Goal: Task Accomplishment & Management: Complete application form

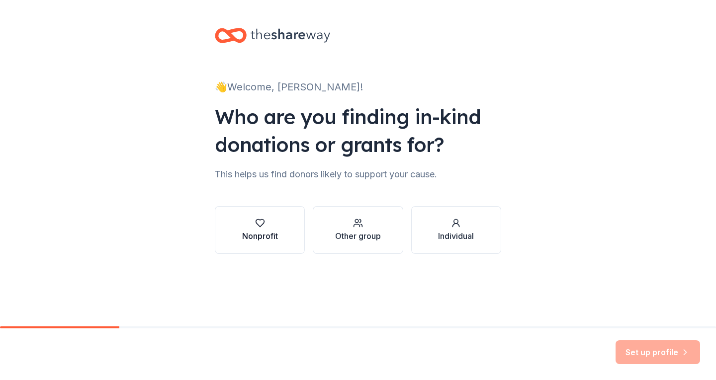
click at [264, 232] on div "Nonprofit" at bounding box center [260, 236] width 36 height 12
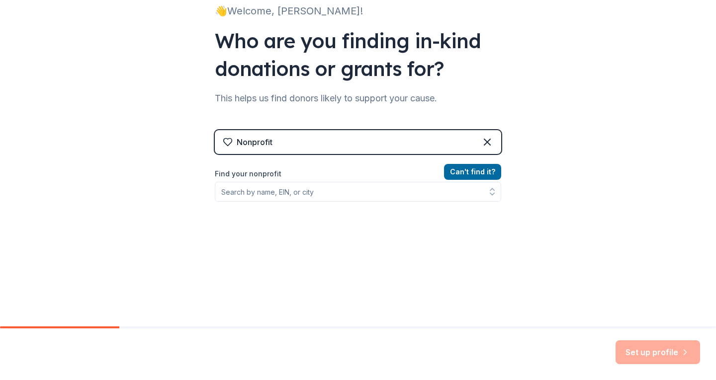
scroll to position [98, 0]
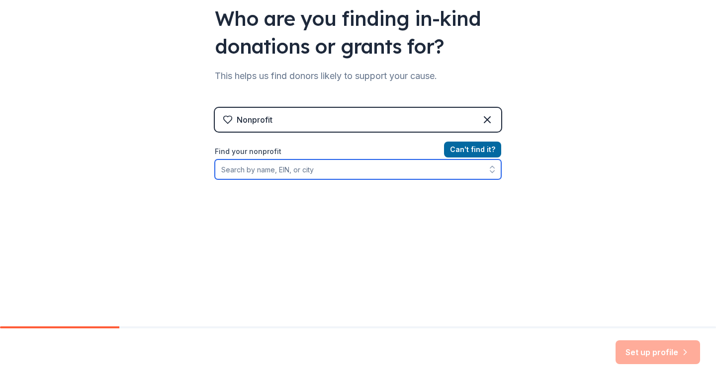
click at [338, 170] on input "Find your nonprofit" at bounding box center [358, 170] width 286 height 20
type input "L"
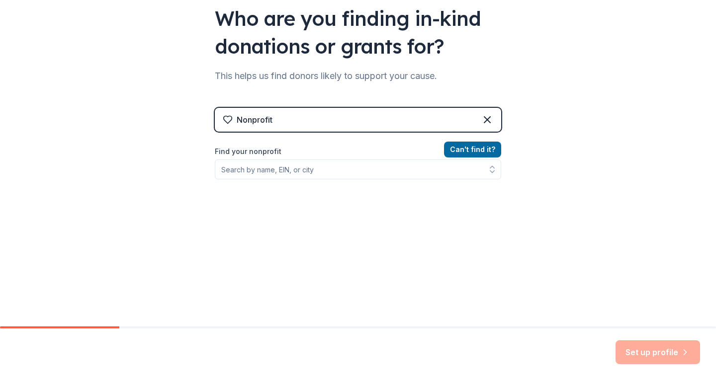
scroll to position [83, 0]
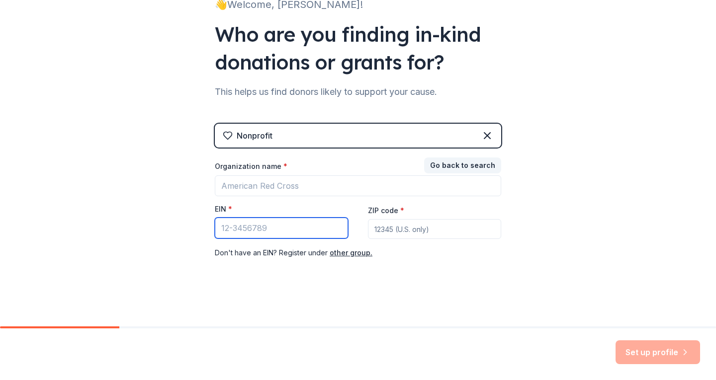
click at [266, 228] on input "EIN *" at bounding box center [281, 228] width 133 height 21
type input "[US_EMPLOYER_IDENTIFICATION_NUMBER]"
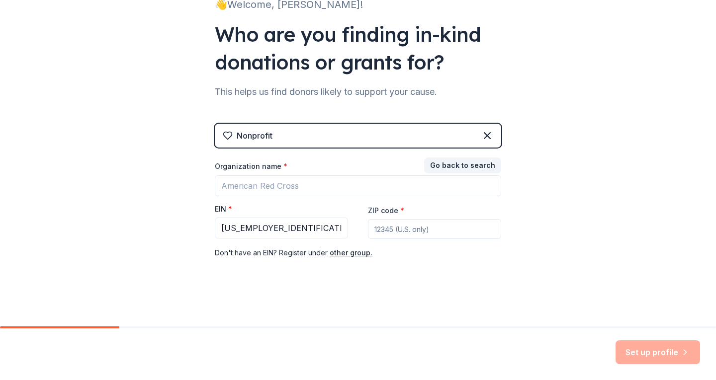
click at [444, 228] on input "ZIP code *" at bounding box center [434, 229] width 133 height 20
type input "97223"
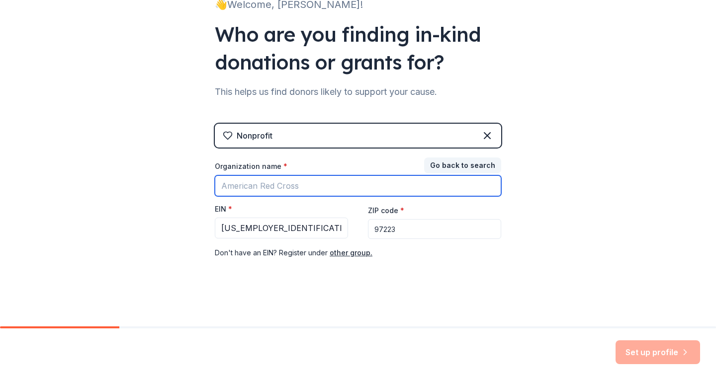
click at [272, 187] on input "Organization name *" at bounding box center [358, 186] width 286 height 21
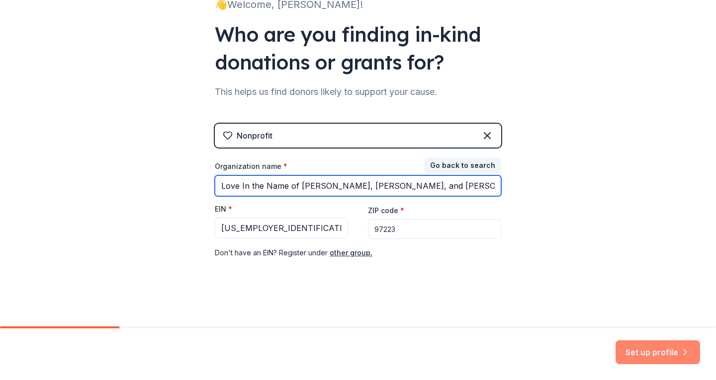
type input "Love In the Name of [PERSON_NAME], [PERSON_NAME], and [PERSON_NAME]"
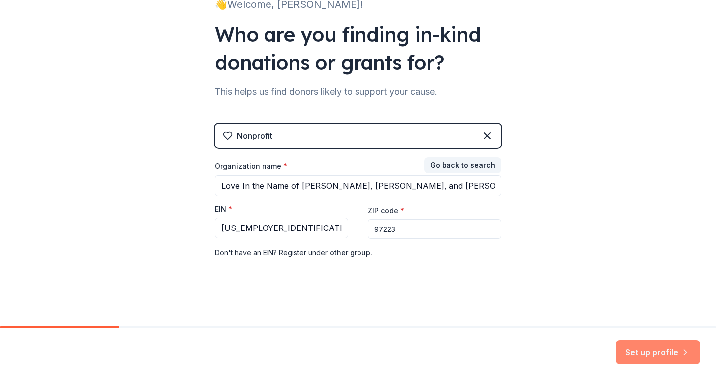
click at [642, 347] on button "Set up profile" at bounding box center [657, 353] width 85 height 24
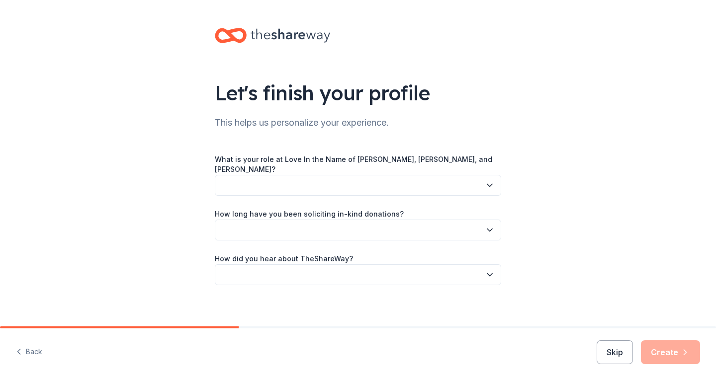
click at [293, 182] on button "button" at bounding box center [358, 185] width 286 height 21
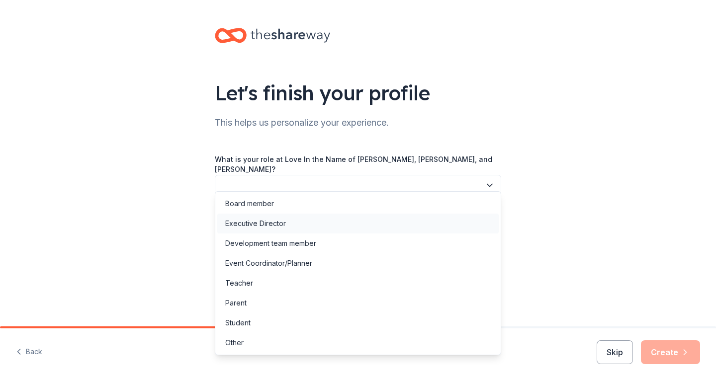
click at [266, 222] on div "Executive Director" at bounding box center [255, 224] width 61 height 12
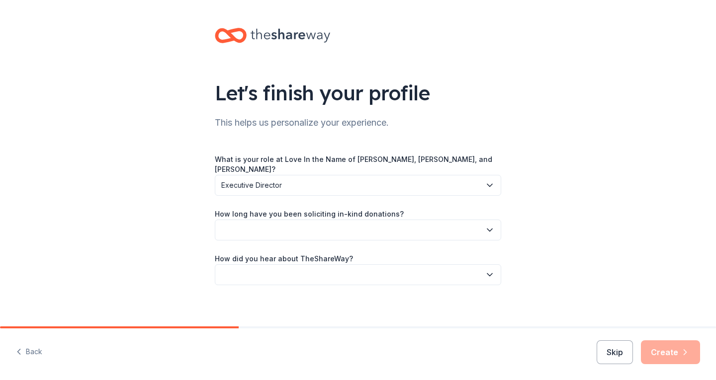
click at [318, 223] on button "button" at bounding box center [358, 230] width 286 height 21
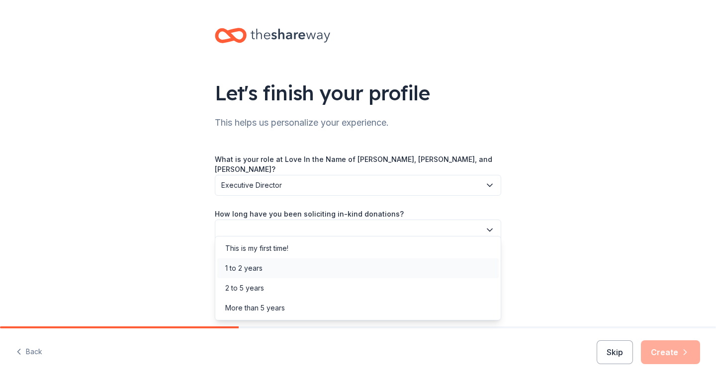
click at [245, 268] on div "1 to 2 years" at bounding box center [243, 269] width 37 height 12
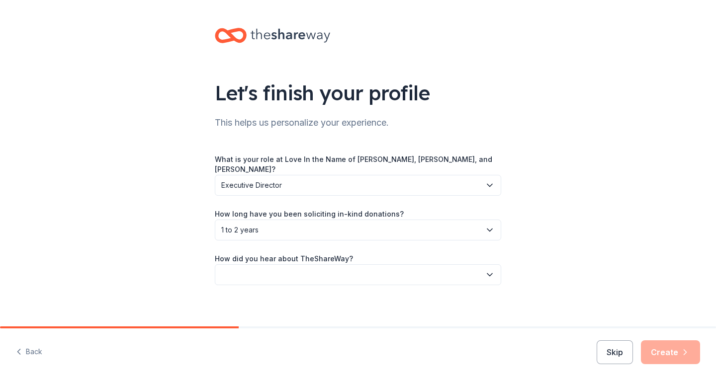
click at [253, 265] on button "button" at bounding box center [358, 274] width 286 height 21
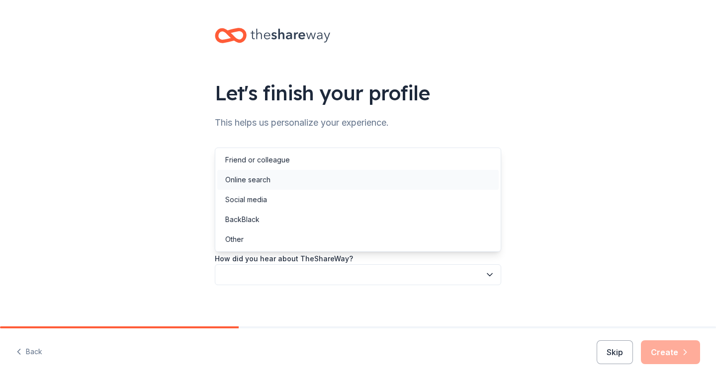
click at [248, 177] on div "Online search" at bounding box center [247, 180] width 45 height 12
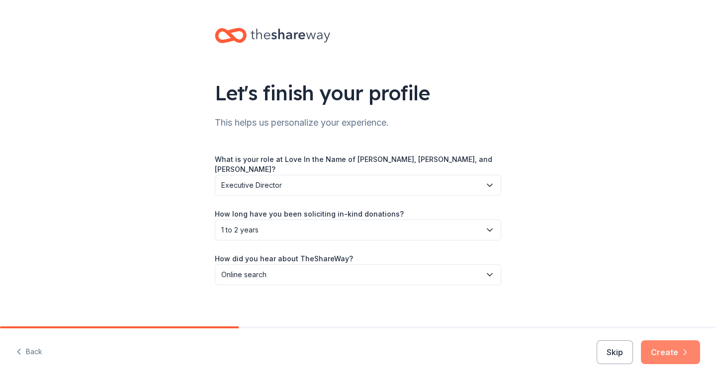
click at [665, 352] on button "Create" at bounding box center [670, 353] width 59 height 24
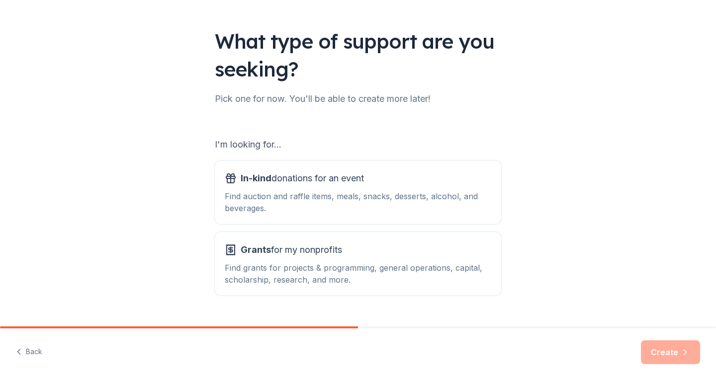
scroll to position [75, 0]
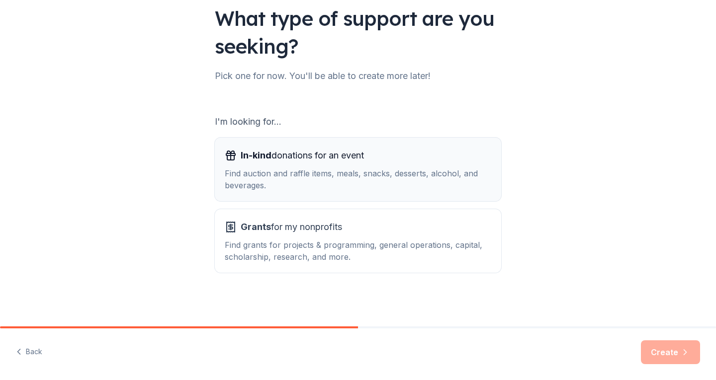
click at [267, 180] on div "Find auction and raffle items, meals, snacks, desserts, alcohol, and beverages." at bounding box center [358, 180] width 266 height 24
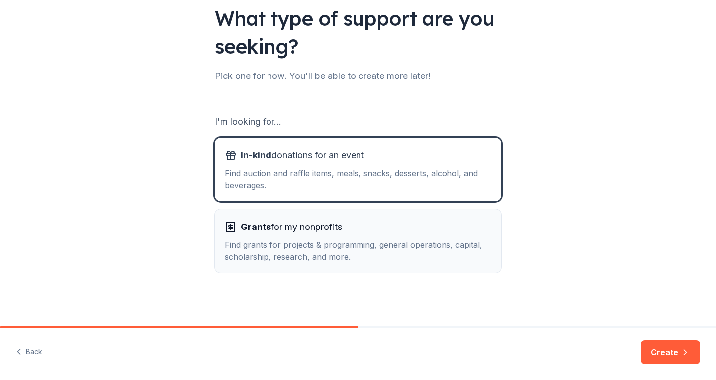
click at [314, 247] on div "Find grants for projects & programming, general operations, capital, scholarshi…" at bounding box center [358, 251] width 266 height 24
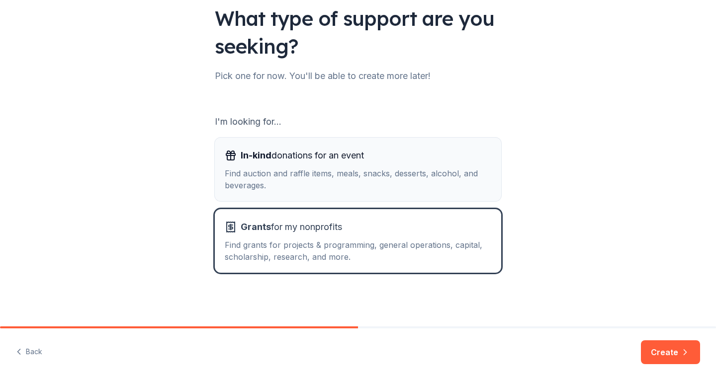
click at [296, 182] on div "Find auction and raffle items, meals, snacks, desserts, alcohol, and beverages." at bounding box center [358, 180] width 266 height 24
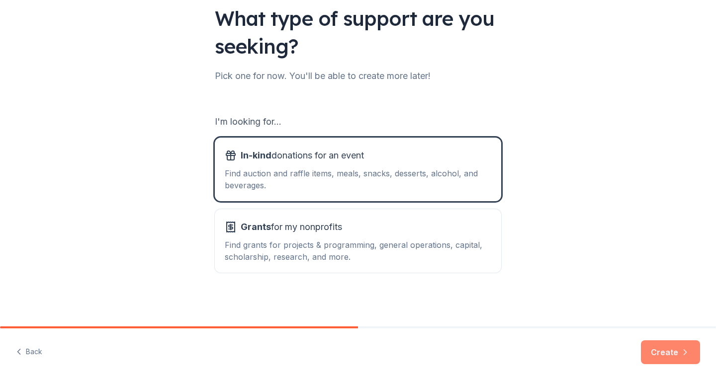
click at [672, 350] on button "Create" at bounding box center [670, 353] width 59 height 24
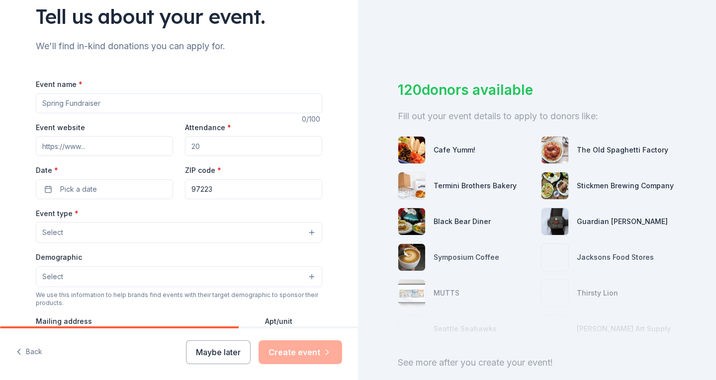
scroll to position [99, 0]
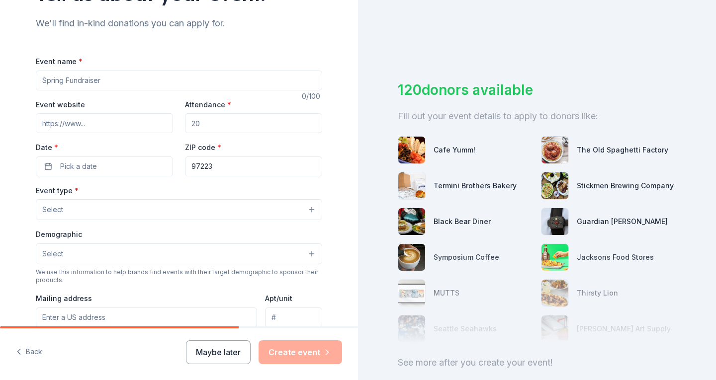
click at [96, 83] on input "Event name *" at bounding box center [179, 81] width 286 height 20
type input "Fiesta of Hope"
click at [89, 126] on input "Event website" at bounding box center [104, 123] width 137 height 20
click at [101, 123] on input "Event website" at bounding box center [104, 123] width 137 height 20
click at [231, 124] on input "Attendance *" at bounding box center [253, 123] width 137 height 20
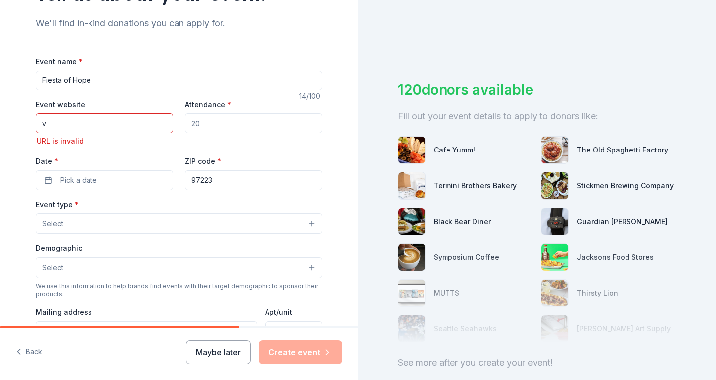
drag, startPoint x: 23, startPoint y: 118, endPoint x: 5, endPoint y: 117, distance: 18.4
click at [5, 117] on div "Tell us about your event. We'll find in-kind donations you can apply for. Event…" at bounding box center [179, 239] width 358 height 676
paste input "https://loveinc-tts.org/"
type input "https://loveinc-tts.org/"
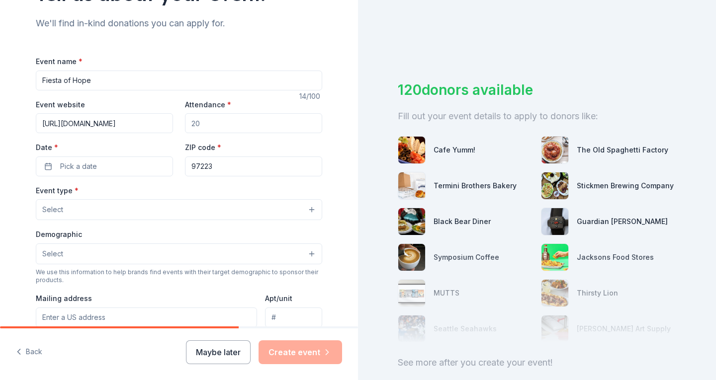
click at [260, 126] on input "Attendance *" at bounding box center [253, 123] width 137 height 20
type input "2"
type input "150"
click at [73, 165] on span "Pick a date" at bounding box center [78, 167] width 37 height 12
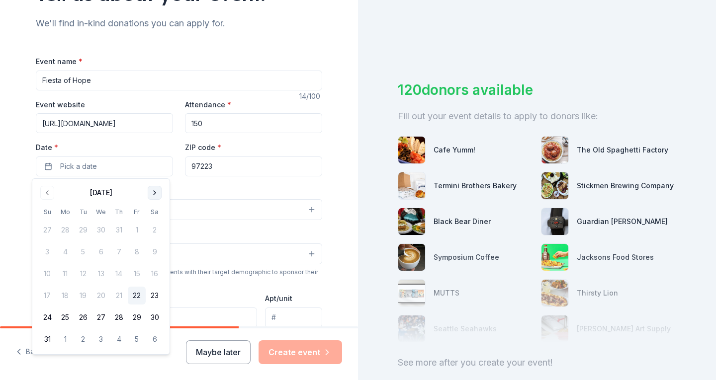
click at [156, 194] on button "Go to next month" at bounding box center [155, 193] width 14 height 14
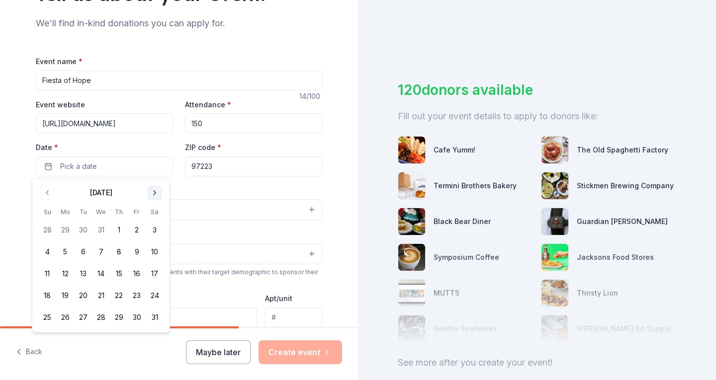
click at [156, 194] on button "Go to next month" at bounding box center [155, 193] width 14 height 14
click at [151, 228] on button "2" at bounding box center [155, 230] width 18 height 18
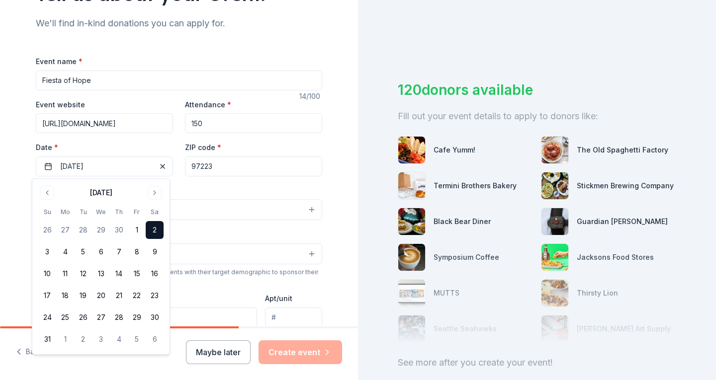
click at [198, 55] on div "Event name * Fiesta of Hope 14 /100 Event website https://loveinc-tts.org/ Atte…" at bounding box center [179, 276] width 286 height 475
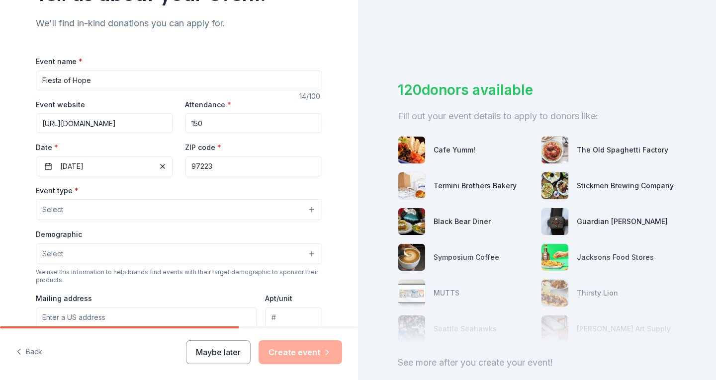
click at [70, 209] on button "Select" at bounding box center [179, 209] width 286 height 21
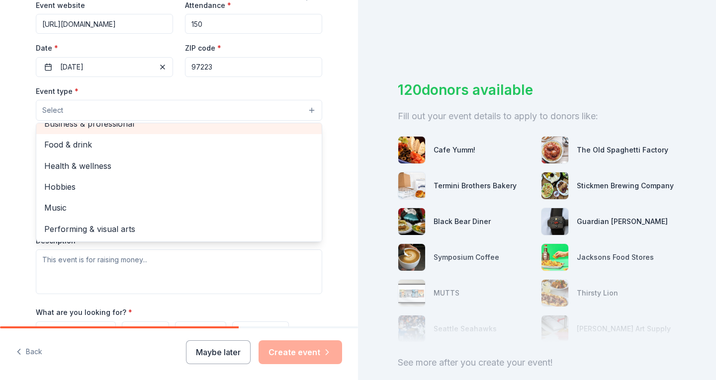
scroll to position [0, 0]
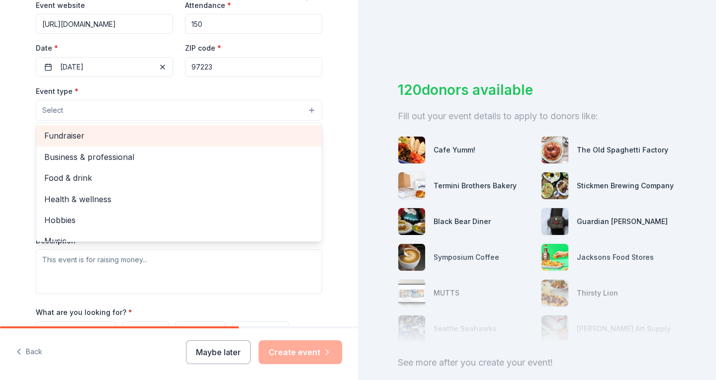
click at [73, 140] on span "Fundraiser" at bounding box center [178, 135] width 269 height 13
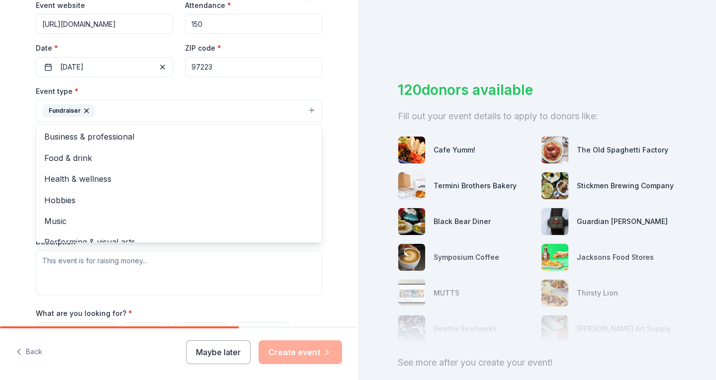
click at [25, 137] on div "Tell us about your event. We'll find in-kind donations you can apply for. Event…" at bounding box center [179, 132] width 318 height 663
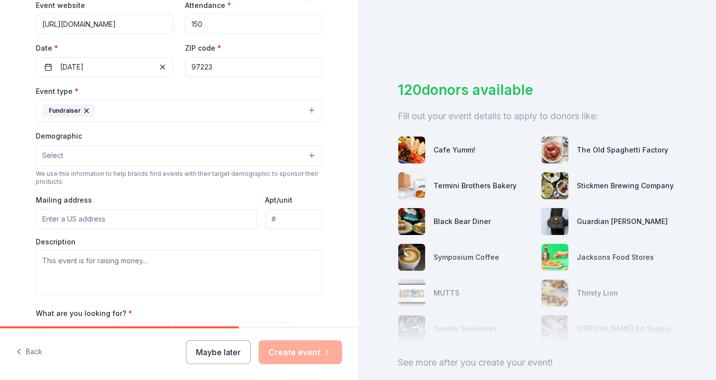
click at [112, 152] on button "Select" at bounding box center [179, 155] width 286 height 21
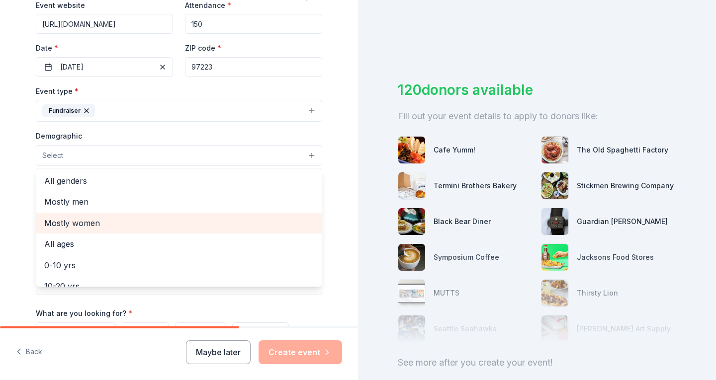
click at [87, 222] on span "Mostly women" at bounding box center [178, 223] width 269 height 13
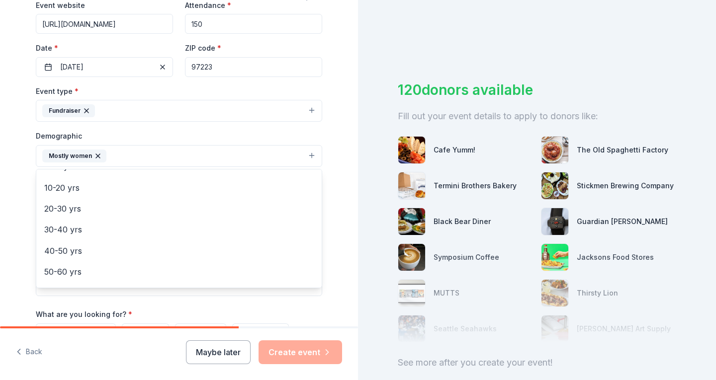
scroll to position [99, 0]
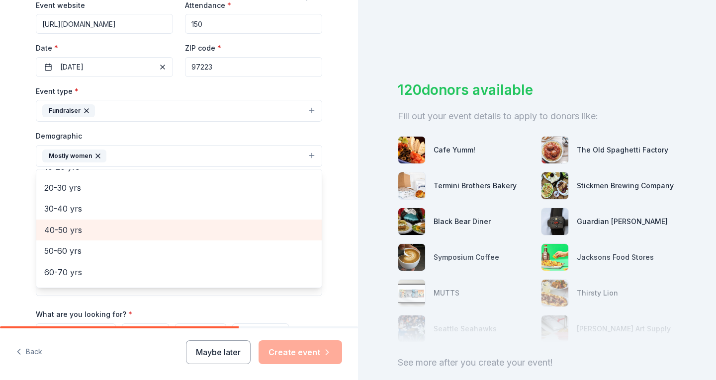
click at [73, 230] on span "40-50 yrs" at bounding box center [178, 230] width 269 height 13
click at [68, 232] on span "50-60 yrs" at bounding box center [178, 230] width 269 height 13
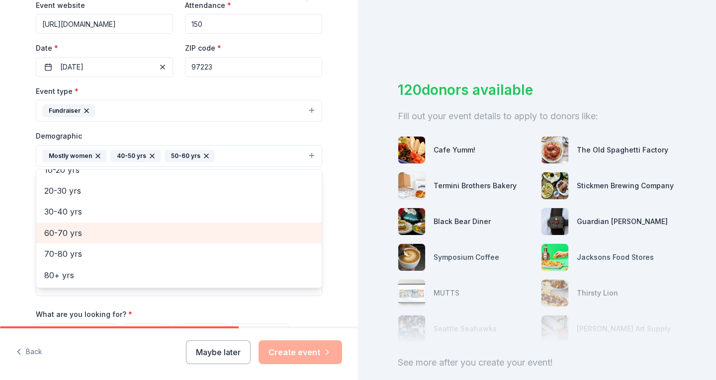
click at [63, 235] on span "60-70 yrs" at bounding box center [178, 233] width 269 height 13
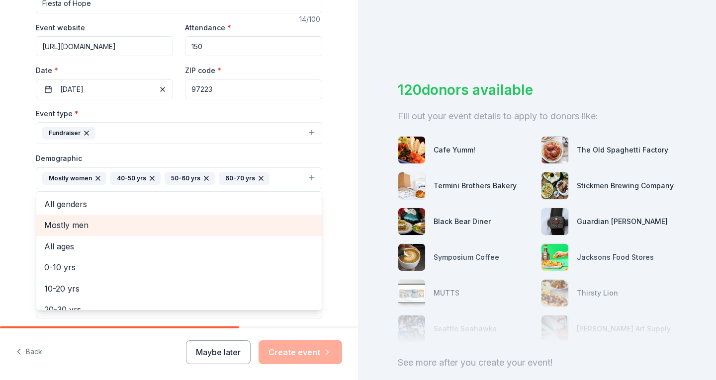
scroll to position [199, 0]
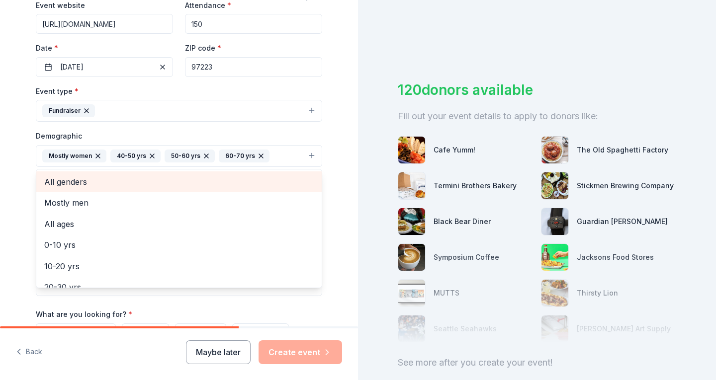
click at [68, 183] on span "All genders" at bounding box center [178, 182] width 269 height 13
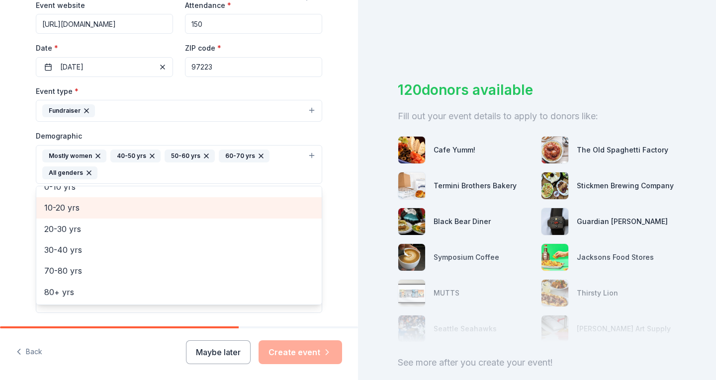
scroll to position [298, 0]
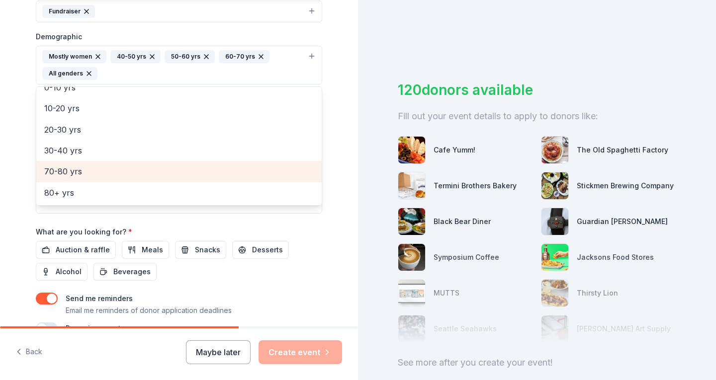
click at [64, 170] on span "70-80 yrs" at bounding box center [178, 171] width 269 height 13
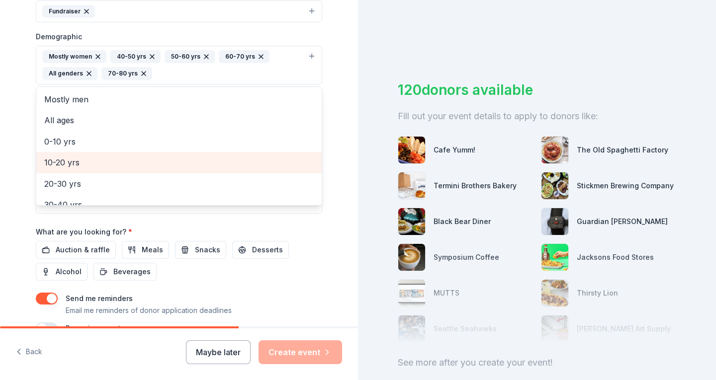
scroll to position [199, 0]
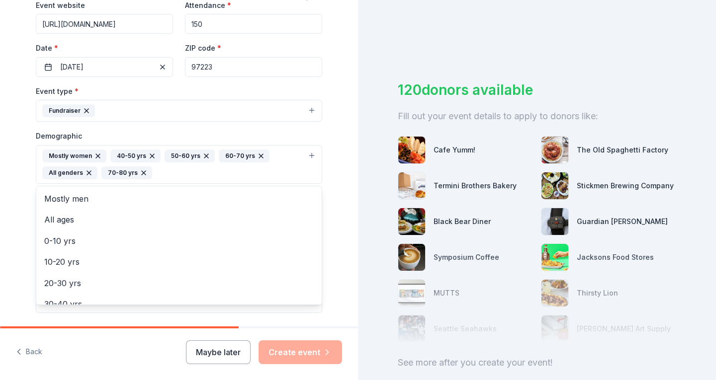
click at [337, 71] on div "Tell us about your event. We'll find in-kind donations you can apply for. Event…" at bounding box center [179, 141] width 358 height 681
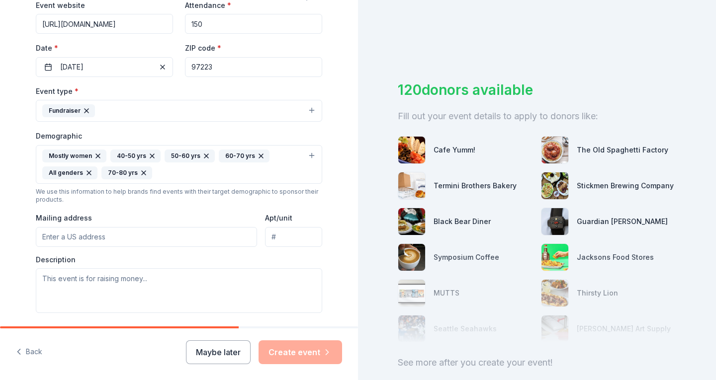
scroll to position [298, 0]
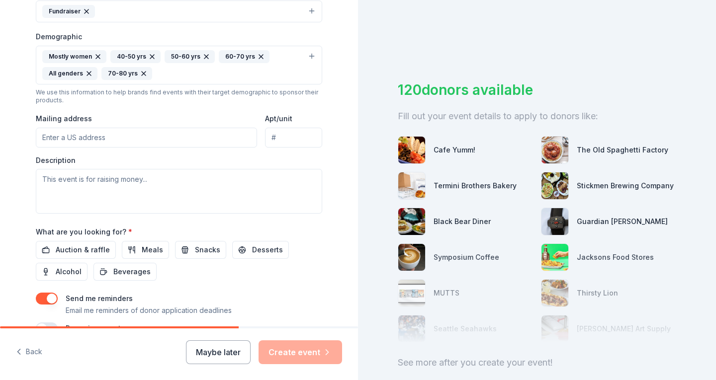
click at [98, 139] on input "Mailing address" at bounding box center [146, 138] width 221 height 20
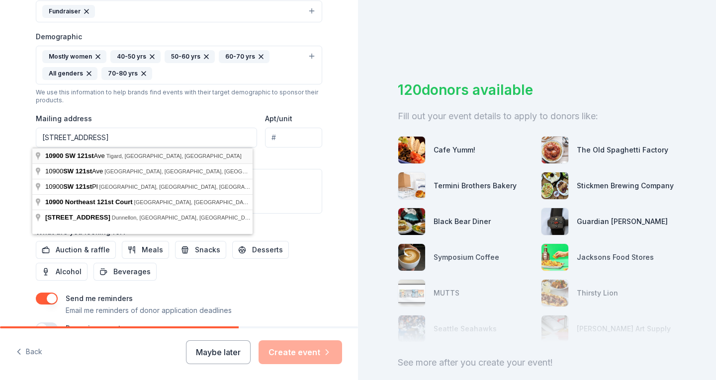
type input "10900 Southwest 121st Avenue, Tigard, OR, 97223"
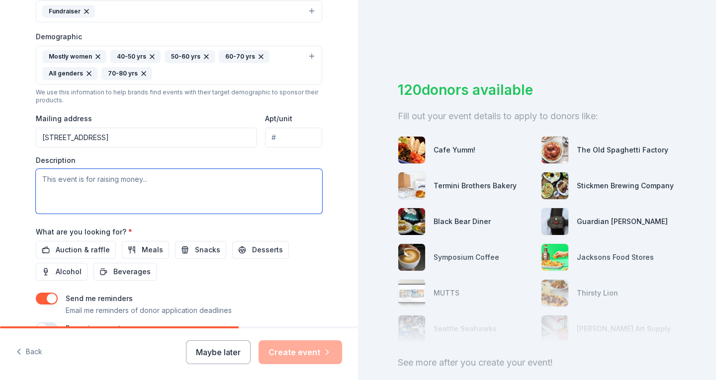
click at [109, 183] on textarea at bounding box center [179, 191] width 286 height 45
paste textarea "The Fiesta of Hope fundraising event has a goal of raising $15,000 to $25,000. …"
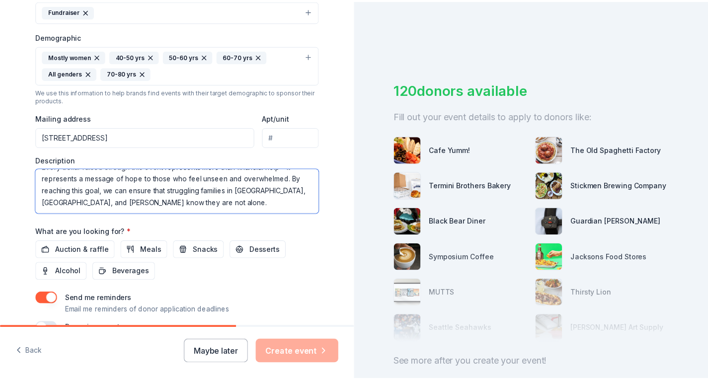
scroll to position [354, 0]
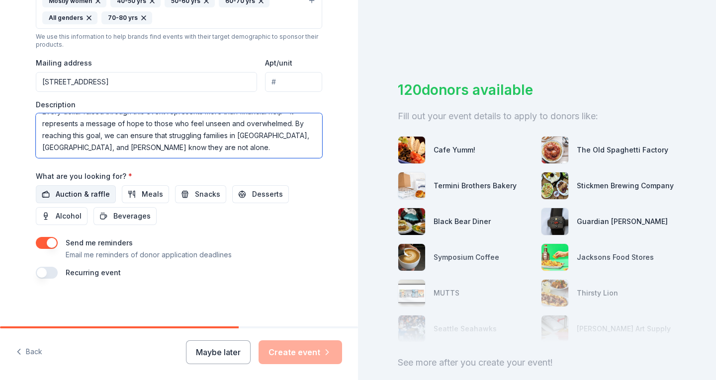
type textarea "The Fiesta of Hope fundraising event has a goal of raising $15,000 to $25,000. …"
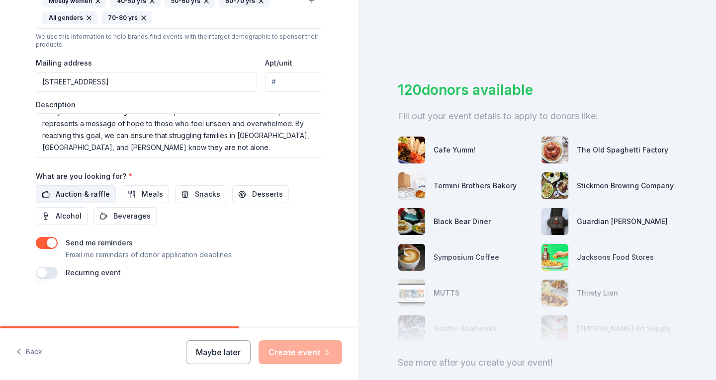
click at [59, 193] on span "Auction & raffle" at bounding box center [83, 194] width 54 height 12
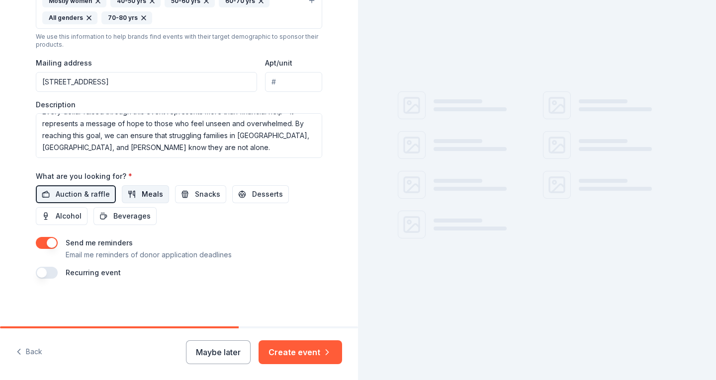
click at [148, 196] on span "Meals" at bounding box center [152, 194] width 21 height 12
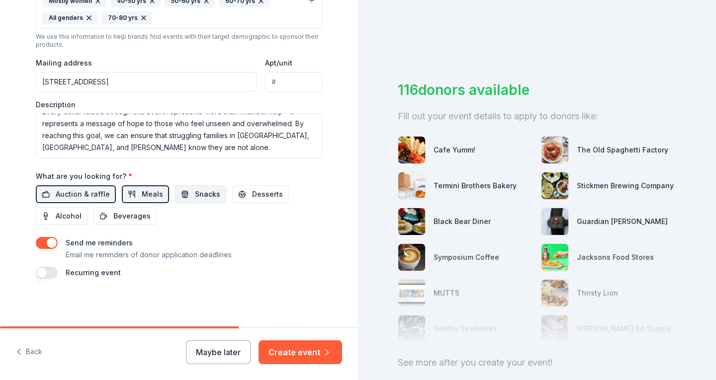
click at [199, 195] on span "Snacks" at bounding box center [207, 194] width 25 height 12
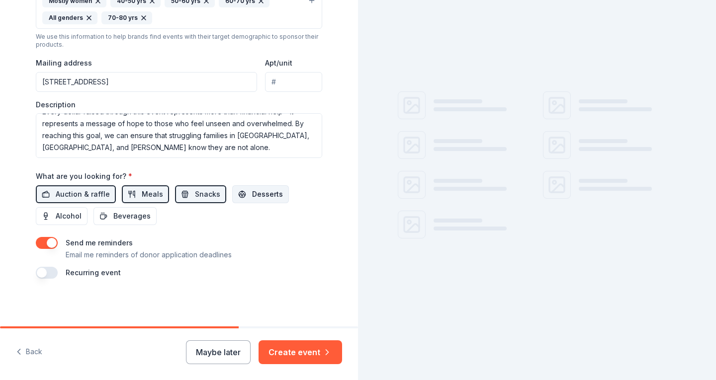
click at [262, 194] on span "Desserts" at bounding box center [267, 194] width 31 height 12
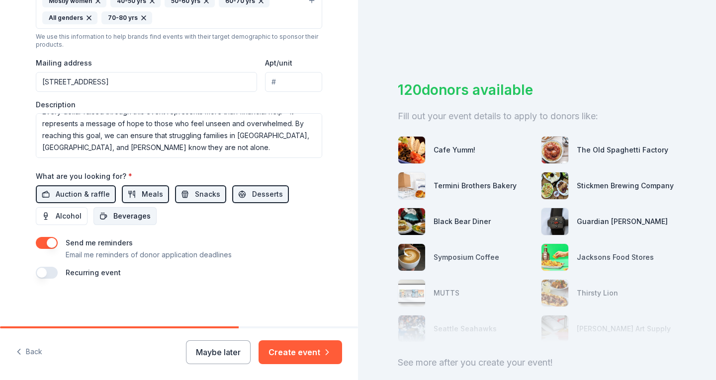
click at [125, 216] on span "Beverages" at bounding box center [131, 216] width 37 height 12
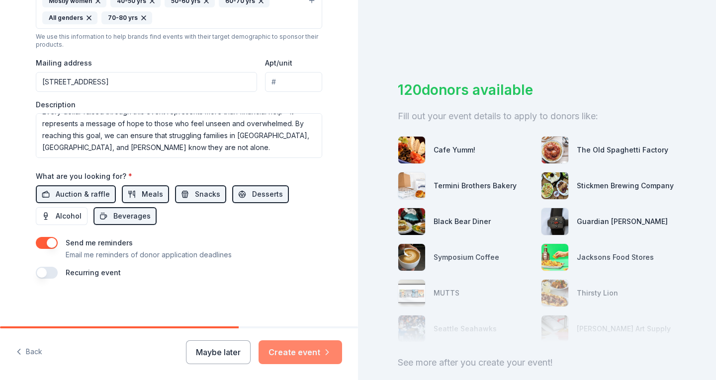
click at [293, 354] on button "Create event" at bounding box center [301, 353] width 84 height 24
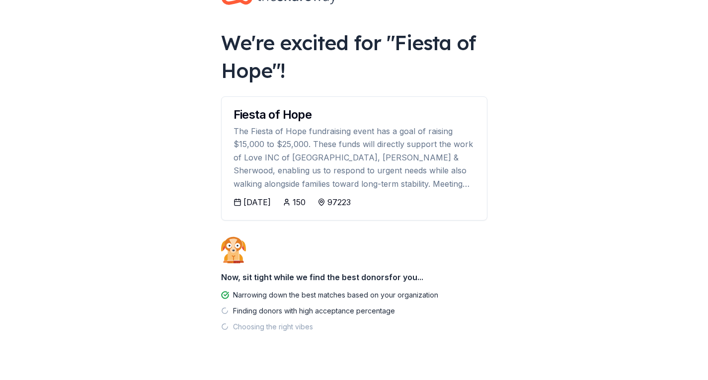
scroll to position [53, 0]
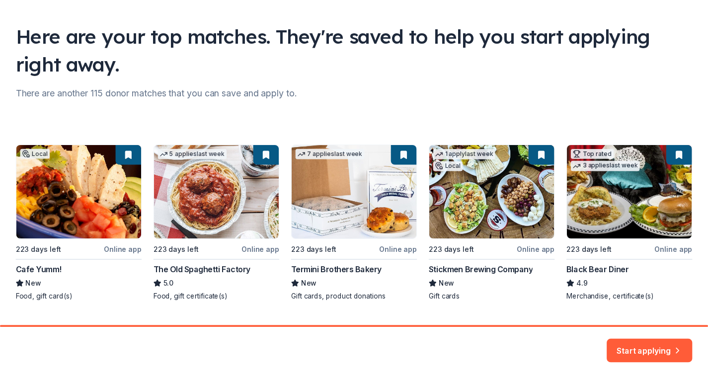
scroll to position [82, 0]
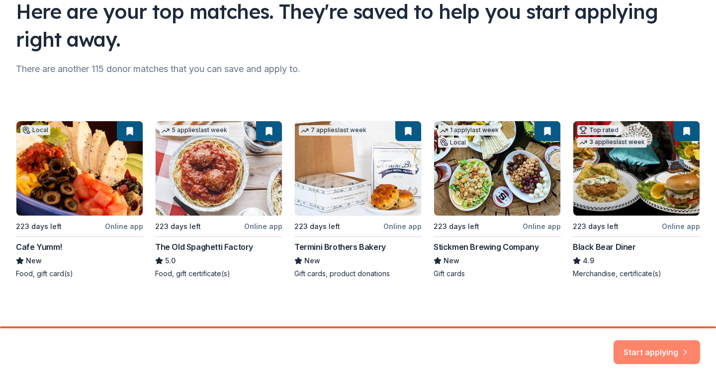
click at [649, 347] on button "Start applying" at bounding box center [657, 347] width 87 height 24
click at [194, 173] on div "Local 223 days left Online app Cafe Yumm! New Food, gift card(s) 5 applies last…" at bounding box center [358, 200] width 684 height 158
drag, startPoint x: 244, startPoint y: 291, endPoint x: 497, endPoint y: 315, distance: 254.7
click at [258, 293] on div "Here are your top matches. They're saved to help you start applying right away.…" at bounding box center [358, 122] width 716 height 408
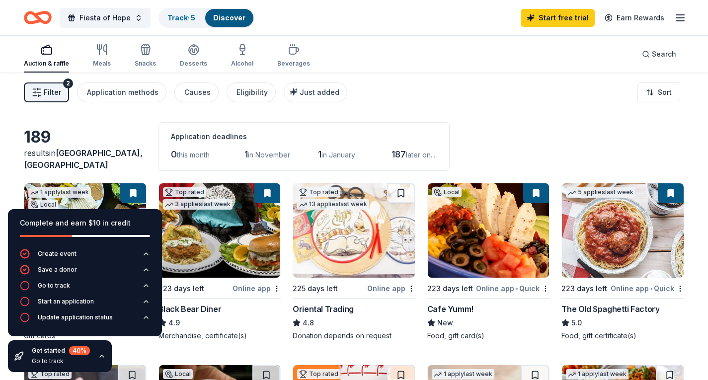
click at [377, 86] on div "Filter 2 Application methods Causes Eligibility Just added Sort" at bounding box center [354, 93] width 708 height 40
click at [110, 122] on div "189 results in Beaverton, OR Application deadlines 0 this month 1 in November 1…" at bounding box center [354, 146] width 661 height 49
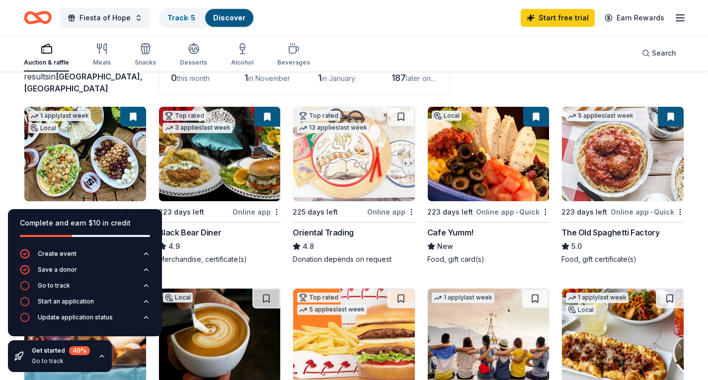
scroll to position [99, 0]
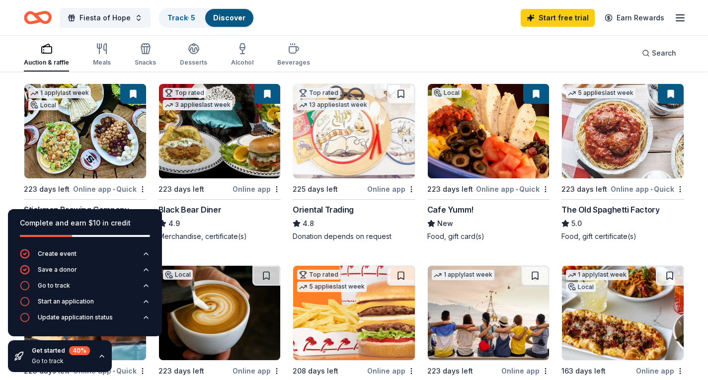
click at [103, 353] on icon "button" at bounding box center [102, 356] width 8 height 8
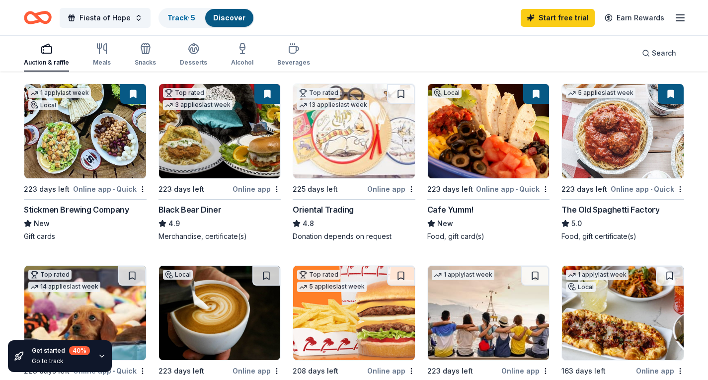
click at [232, 166] on img at bounding box center [220, 131] width 122 height 94
click at [389, 187] on div "Online app" at bounding box center [391, 189] width 48 height 12
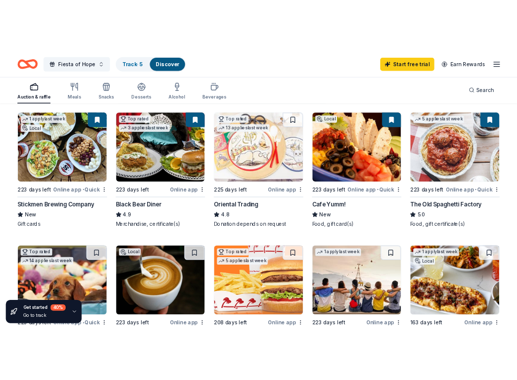
scroll to position [199, 0]
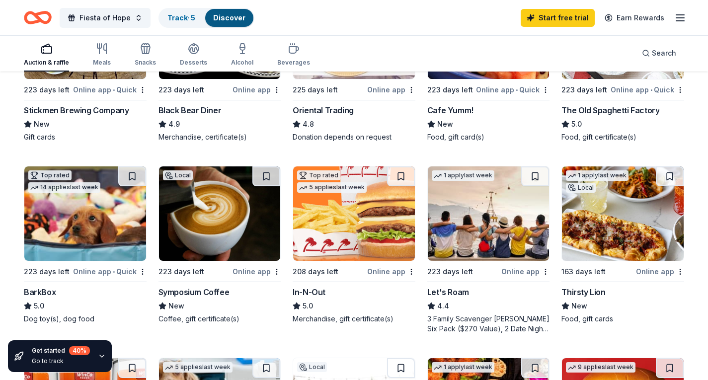
click at [213, 226] on img at bounding box center [220, 214] width 122 height 94
click at [254, 217] on img at bounding box center [220, 214] width 122 height 94
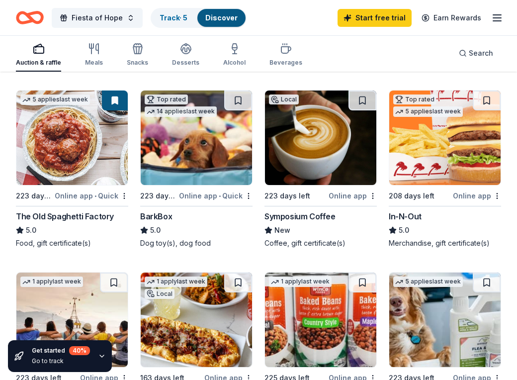
scroll to position [298, 0]
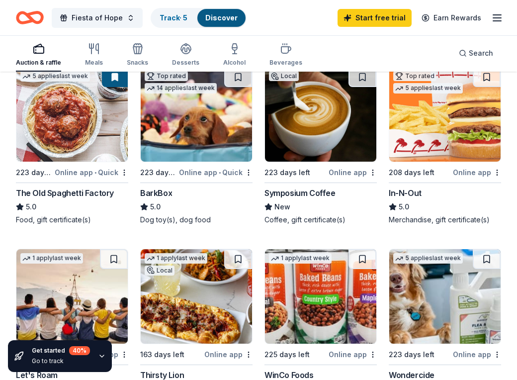
click at [73, 120] on img at bounding box center [71, 114] width 111 height 94
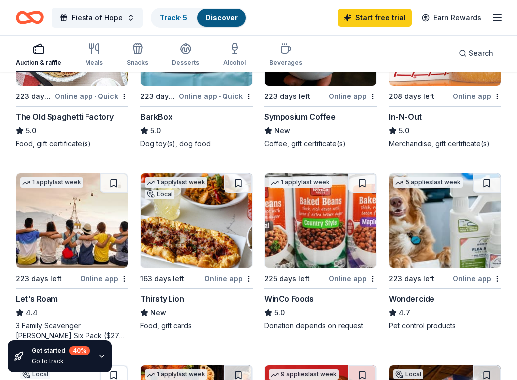
scroll to position [398, 0]
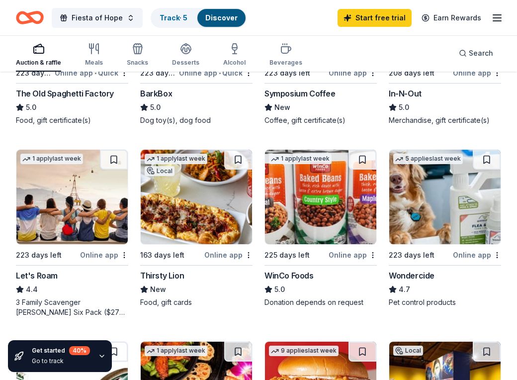
click at [71, 190] on img at bounding box center [71, 197] width 111 height 94
click at [317, 210] on img at bounding box center [320, 197] width 111 height 94
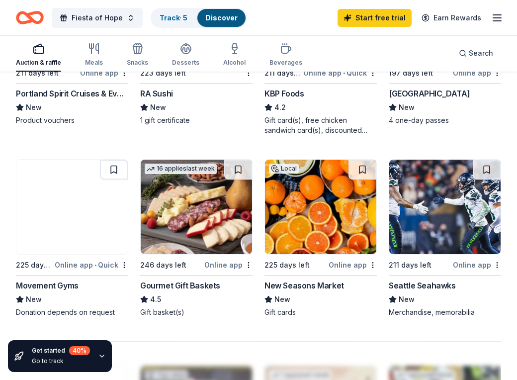
scroll to position [795, 0]
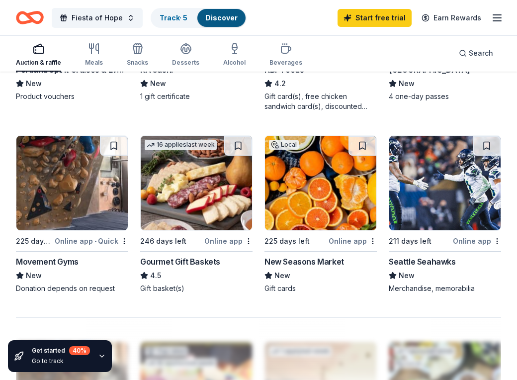
click at [429, 192] on img at bounding box center [444, 183] width 111 height 94
click at [495, 16] on icon "button" at bounding box center [497, 18] width 12 height 12
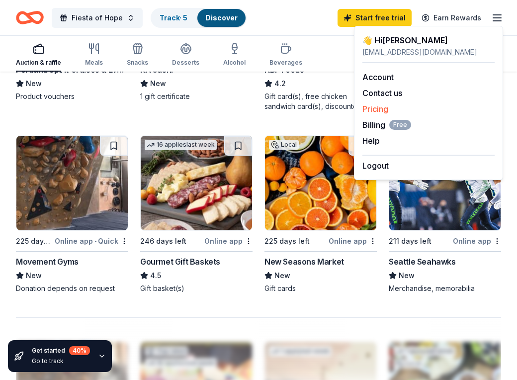
click at [375, 109] on link "Pricing" at bounding box center [375, 109] width 26 height 10
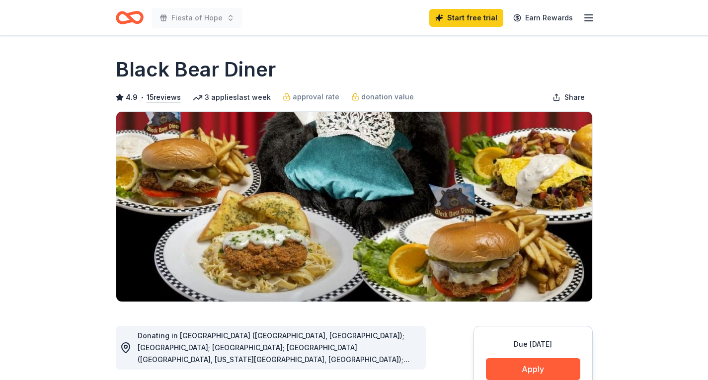
scroll to position [99, 0]
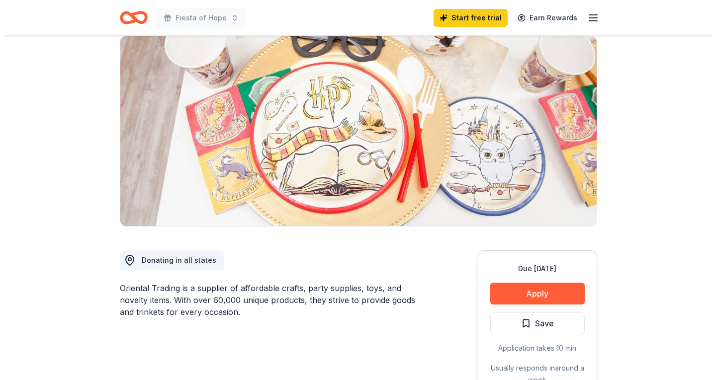
scroll to position [99, 0]
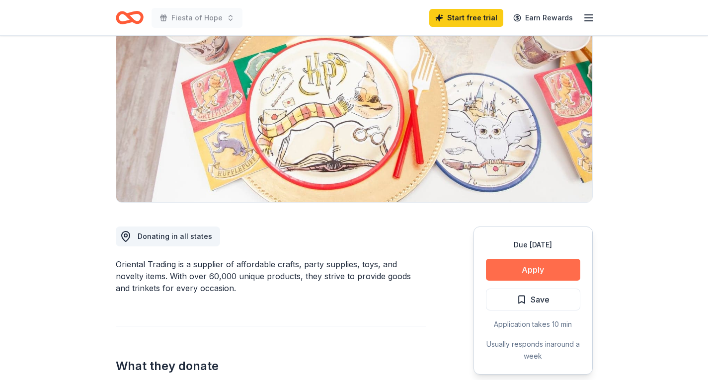
click at [546, 269] on button "Apply" at bounding box center [533, 270] width 94 height 22
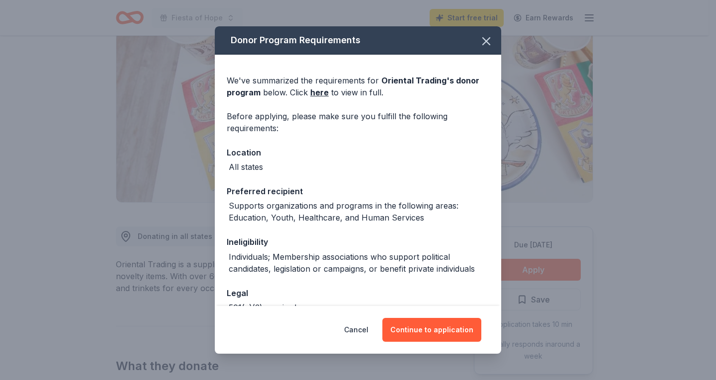
scroll to position [60, 0]
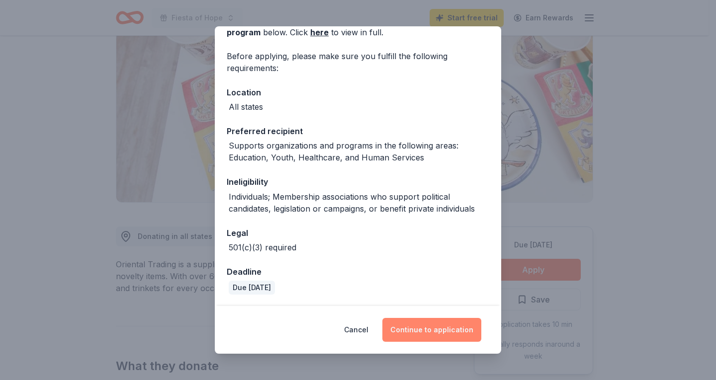
click at [441, 329] on button "Continue to application" at bounding box center [431, 330] width 99 height 24
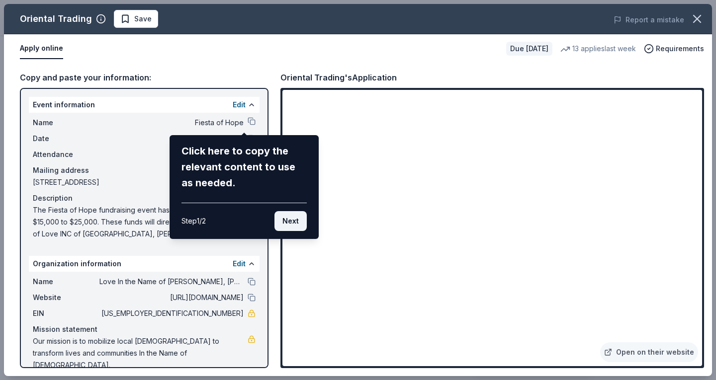
click at [292, 218] on button "Next" at bounding box center [290, 221] width 32 height 20
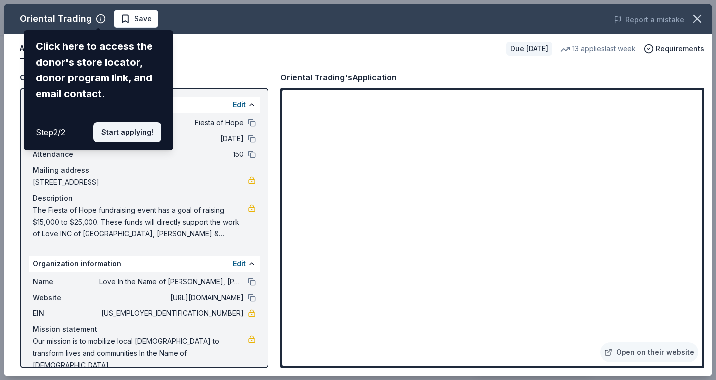
click at [117, 137] on button "Start applying!" at bounding box center [127, 132] width 68 height 20
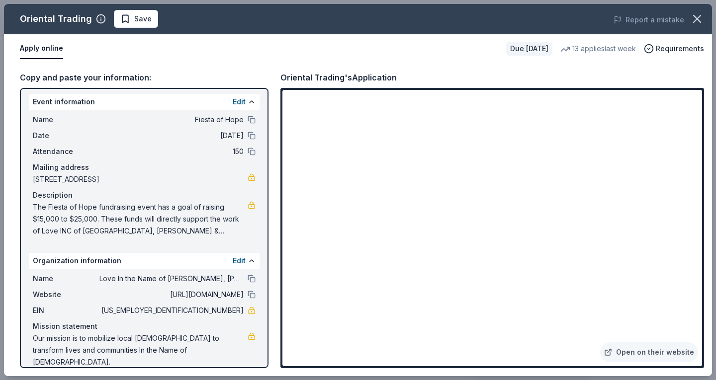
scroll to position [4, 0]
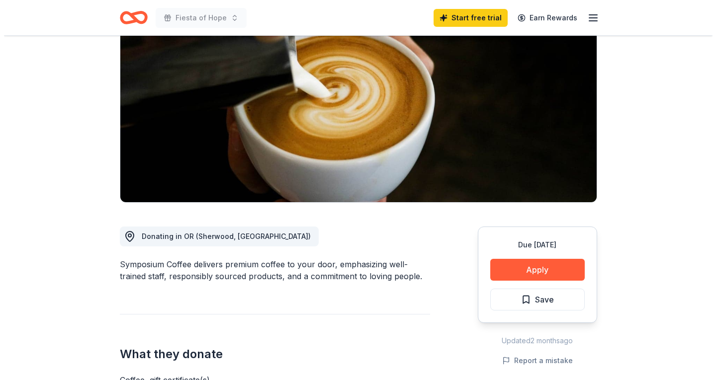
scroll to position [199, 0]
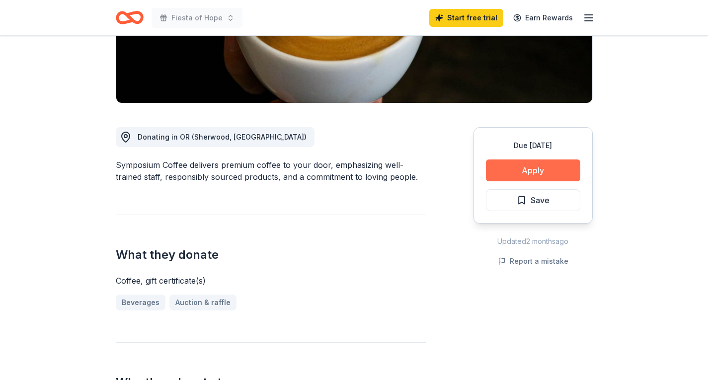
click at [529, 167] on button "Apply" at bounding box center [533, 171] width 94 height 22
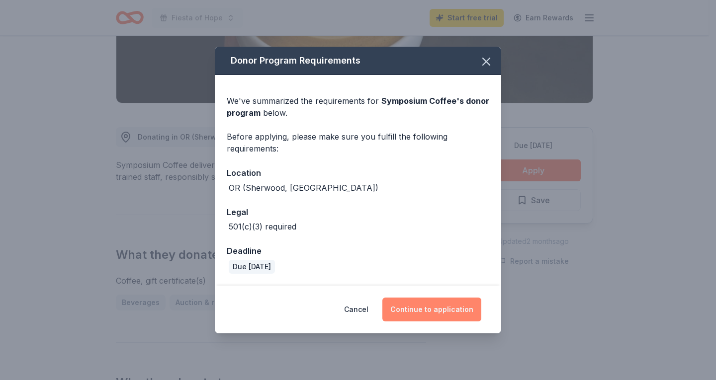
click at [426, 307] on button "Continue to application" at bounding box center [431, 310] width 99 height 24
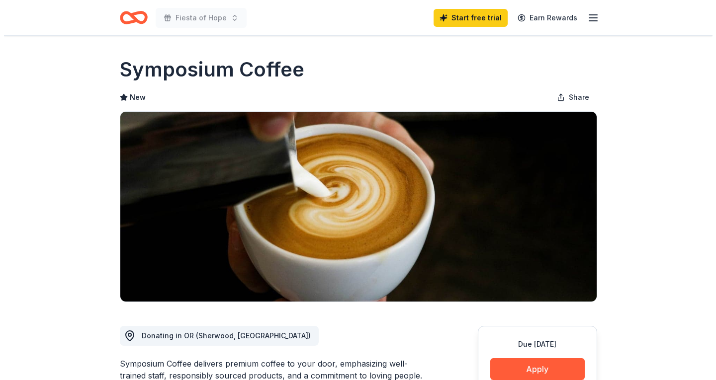
scroll to position [99, 0]
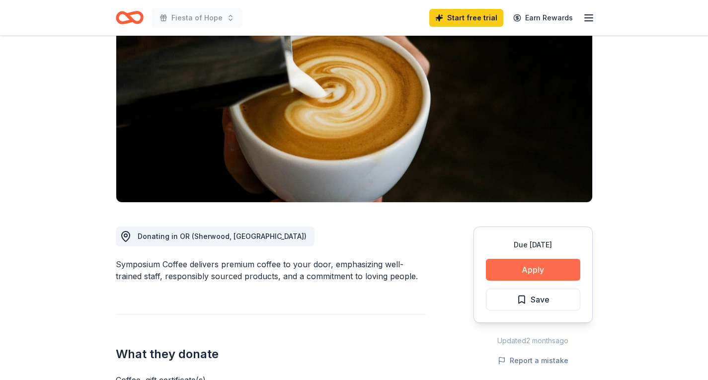
click at [511, 269] on button "Apply" at bounding box center [533, 270] width 94 height 22
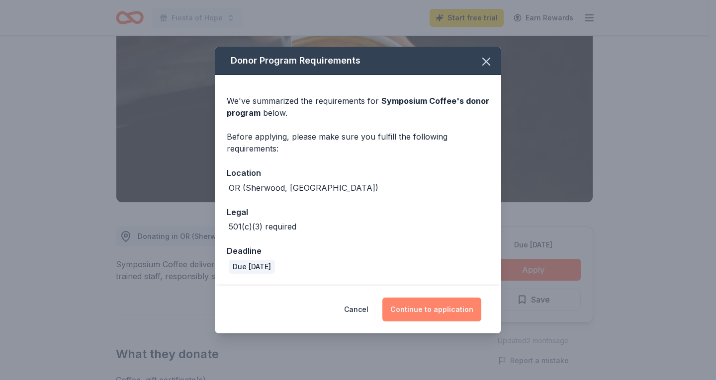
click at [432, 315] on button "Continue to application" at bounding box center [431, 310] width 99 height 24
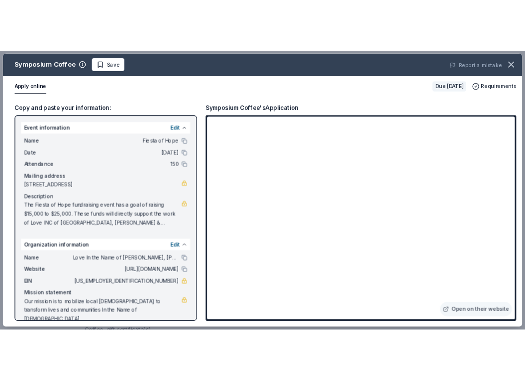
scroll to position [4, 0]
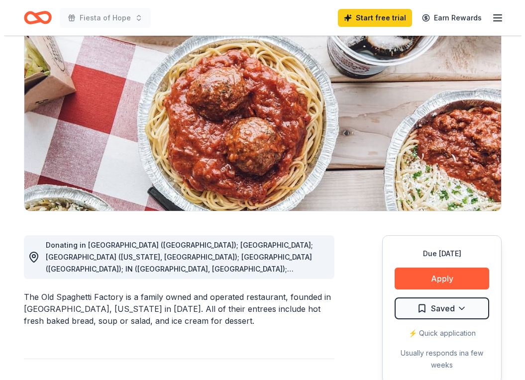
scroll to position [199, 0]
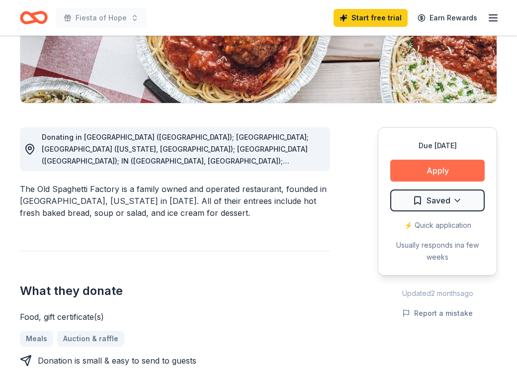
click at [429, 167] on button "Apply" at bounding box center [437, 171] width 94 height 22
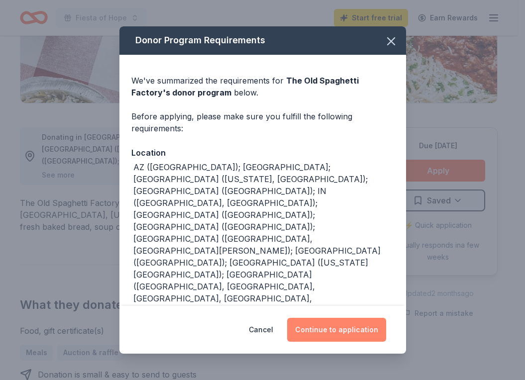
click at [334, 318] on button "Continue to application" at bounding box center [336, 330] width 99 height 24
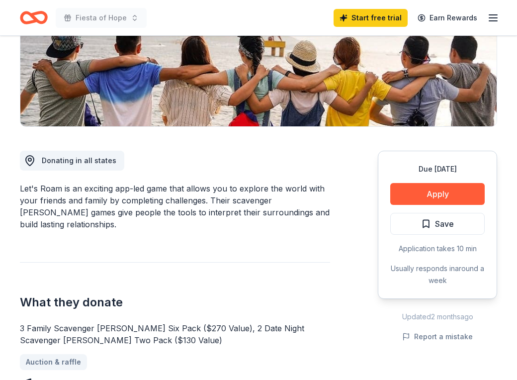
scroll to position [199, 0]
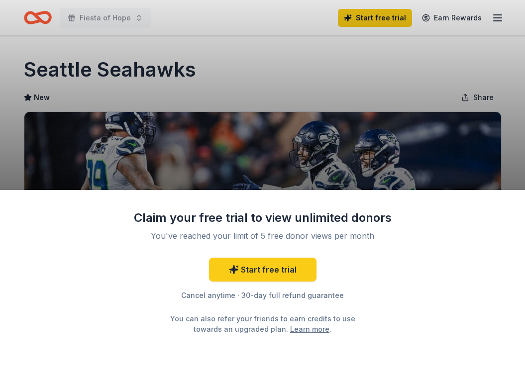
click at [383, 20] on div "Claim your free trial to view unlimited donors You've reached your limit of 5 f…" at bounding box center [262, 190] width 525 height 380
